Goal: Navigation & Orientation: Find specific page/section

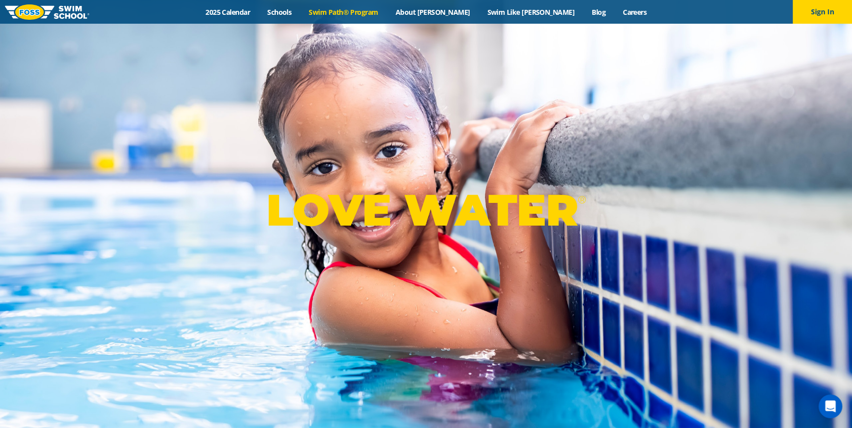
click at [372, 16] on link "Swim Path® Program" at bounding box center [343, 11] width 86 height 9
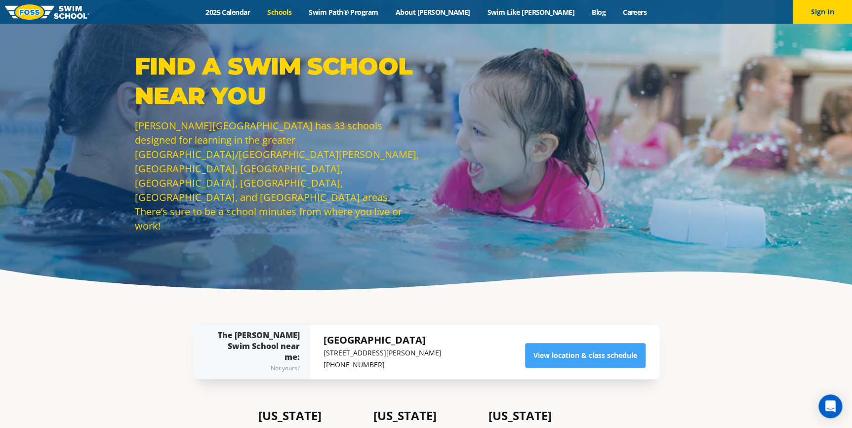
click at [50, 19] on img at bounding box center [47, 11] width 84 height 15
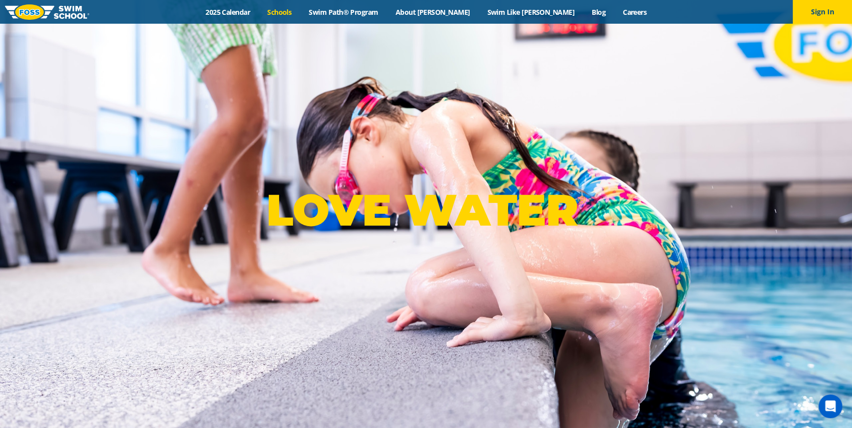
click at [300, 9] on link "Schools" at bounding box center [280, 11] width 42 height 9
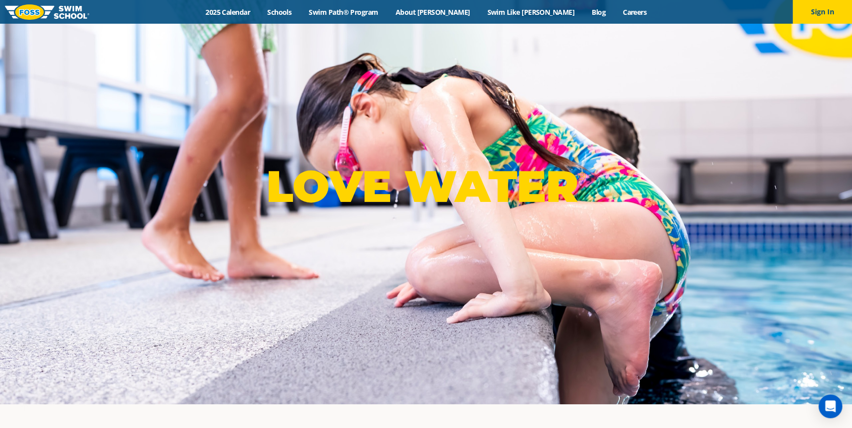
scroll to position [44, 0]
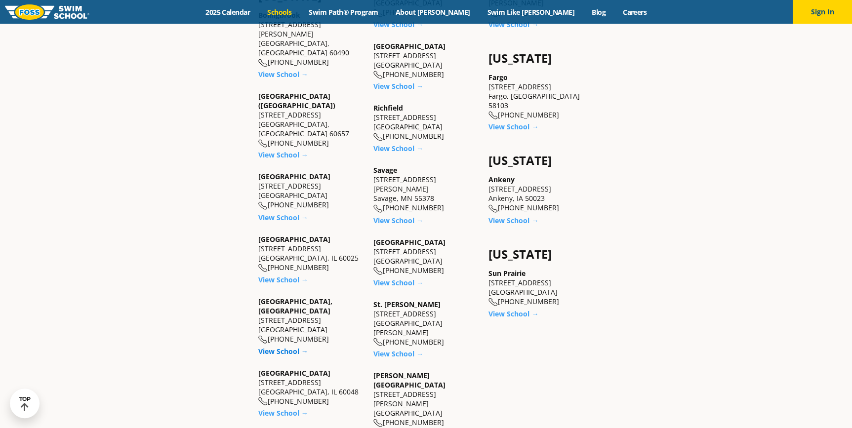
scroll to position [718, 0]
click at [302, 346] on link "View School →" at bounding box center [283, 350] width 50 height 9
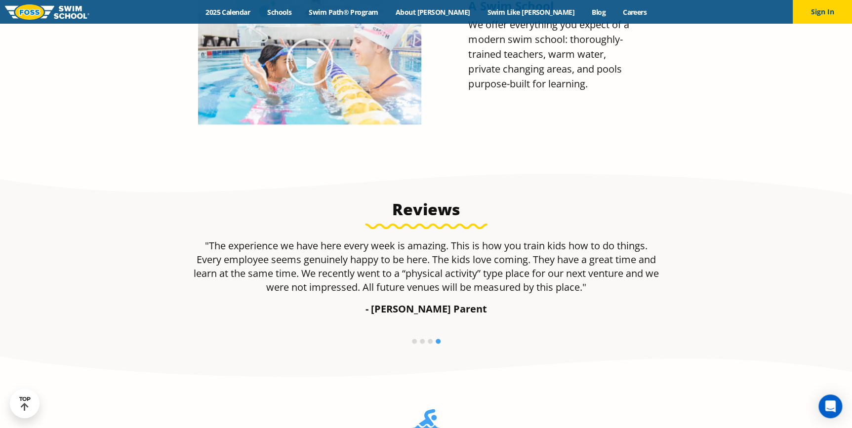
scroll to position [480, 0]
